Goal: Obtain resource: Obtain resource

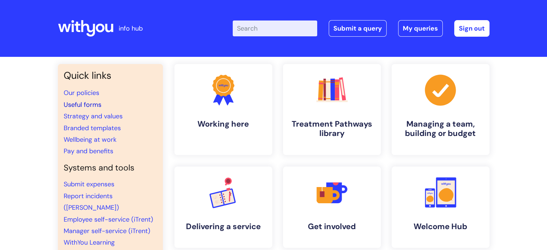
click at [85, 104] on link "Useful forms" at bounding box center [83, 104] width 38 height 9
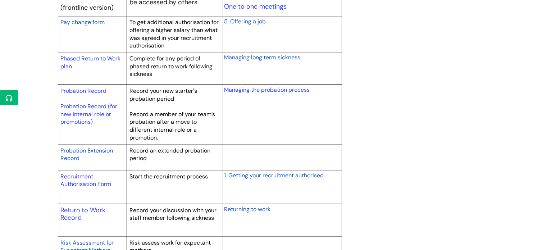
scroll to position [971, 0]
click at [81, 148] on span "Probation Extension Record" at bounding box center [86, 153] width 53 height 15
